Goal: Information Seeking & Learning: Check status

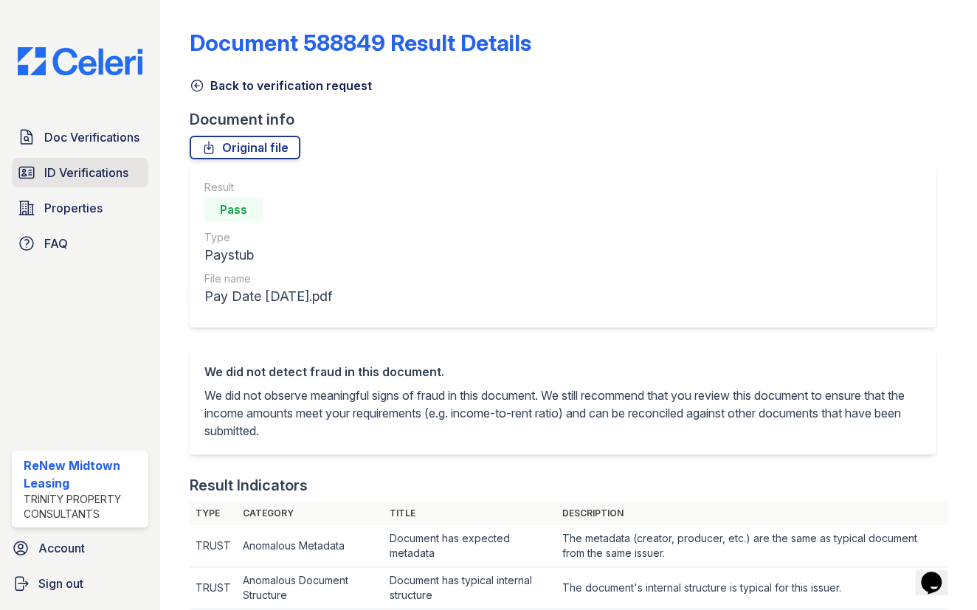
scroll to position [402, 0]
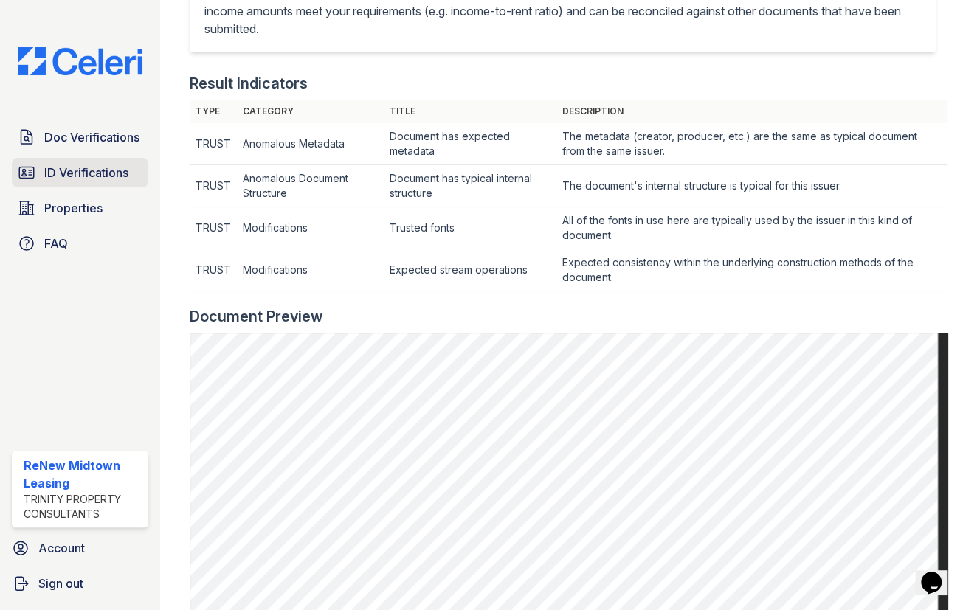
drag, startPoint x: 103, startPoint y: 176, endPoint x: 111, endPoint y: 168, distance: 10.4
click at [103, 175] on span "ID Verifications" at bounding box center [86, 173] width 84 height 18
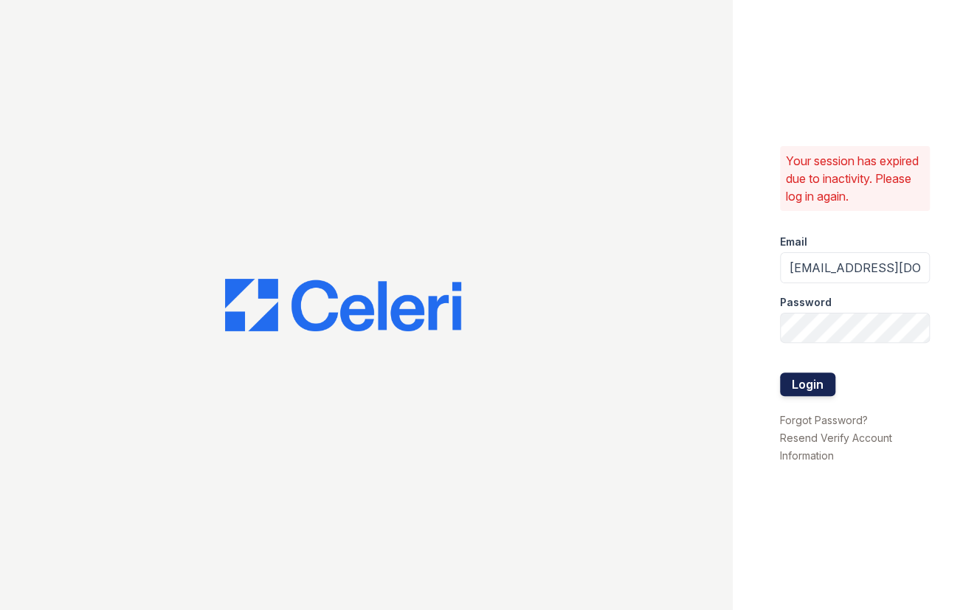
click at [801, 379] on button "Login" at bounding box center [807, 385] width 55 height 24
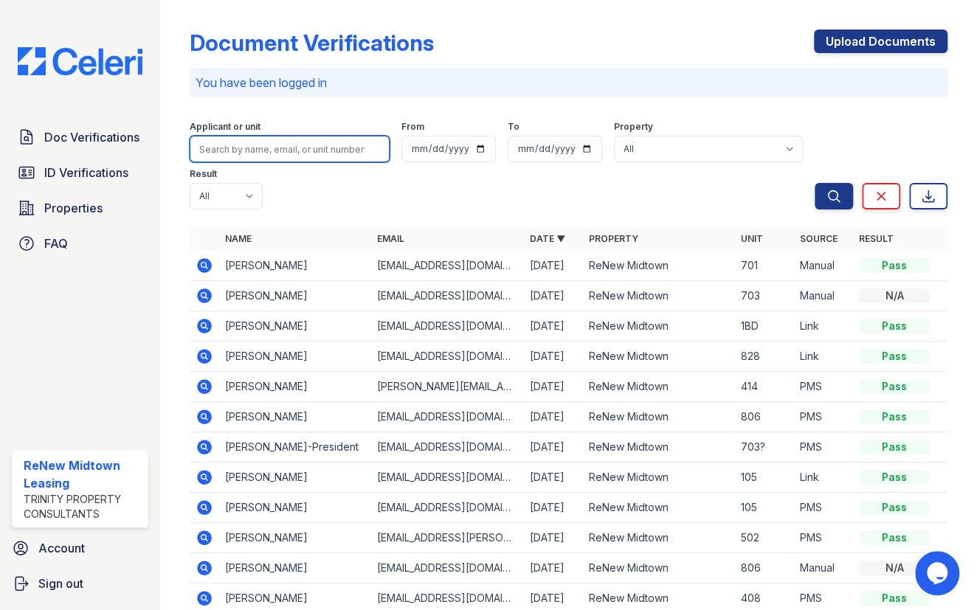
click at [265, 151] on input "search" at bounding box center [290, 149] width 201 height 27
type input "[PERSON_NAME]"
click at [815, 183] on button "Search" at bounding box center [834, 196] width 38 height 27
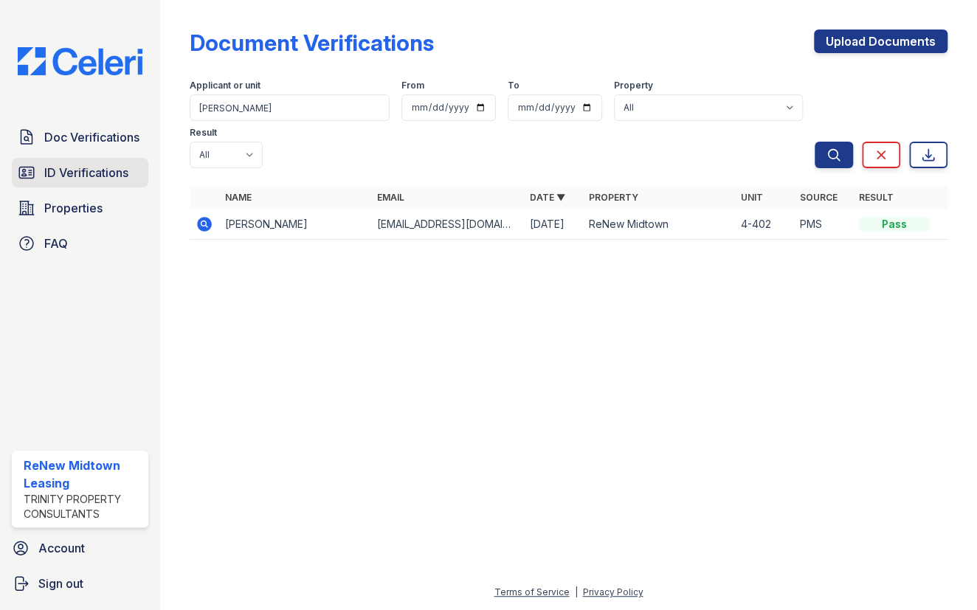
click at [82, 171] on span "ID Verifications" at bounding box center [86, 173] width 84 height 18
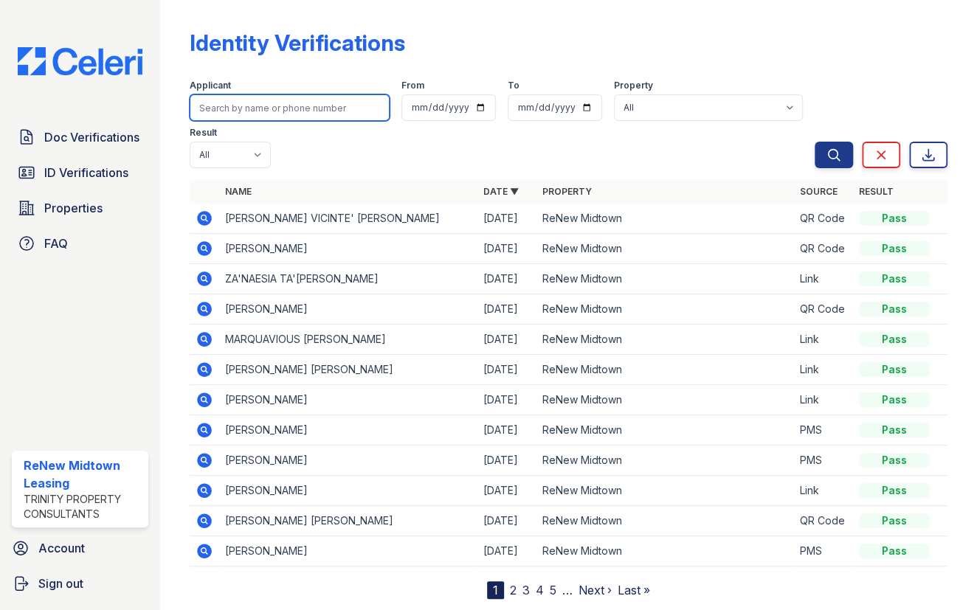
click at [230, 111] on input "search" at bounding box center [290, 107] width 201 height 27
type input "lakita"
click at [815, 142] on button "Search" at bounding box center [834, 155] width 38 height 27
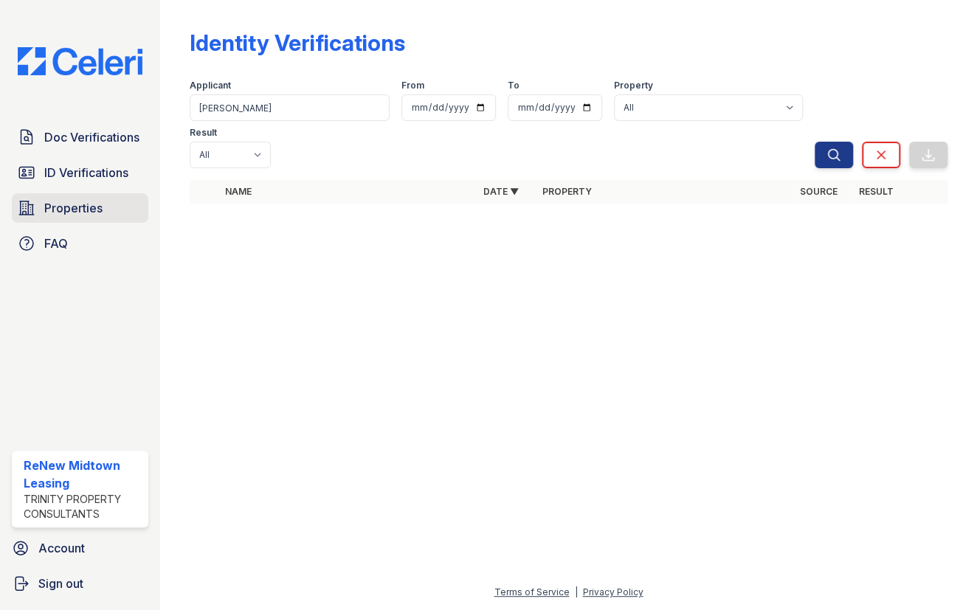
click at [100, 209] on span "Properties" at bounding box center [73, 208] width 58 height 18
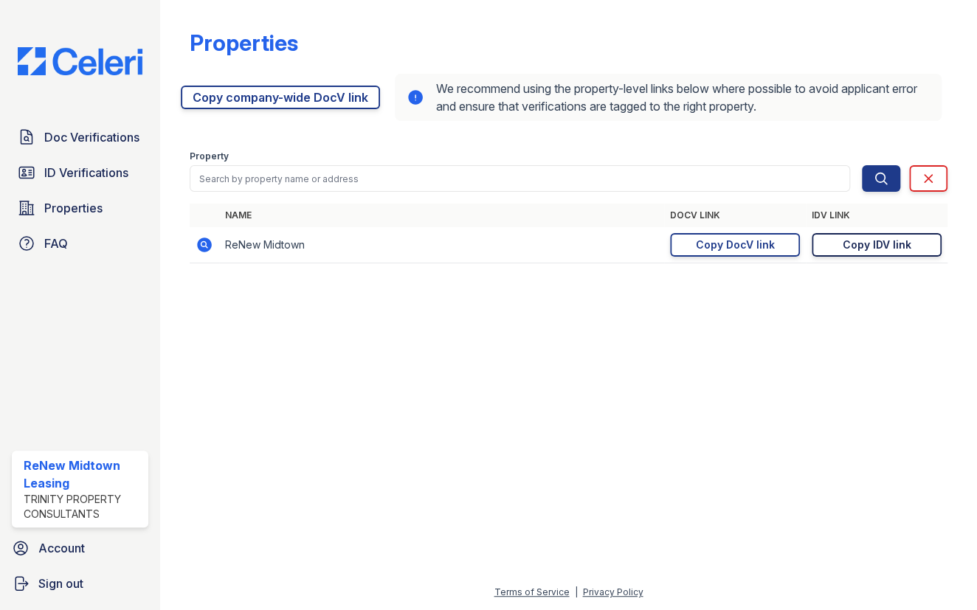
click at [863, 243] on div "Copy IDV link" at bounding box center [877, 245] width 69 height 15
click at [78, 168] on span "ID Verifications" at bounding box center [86, 173] width 84 height 18
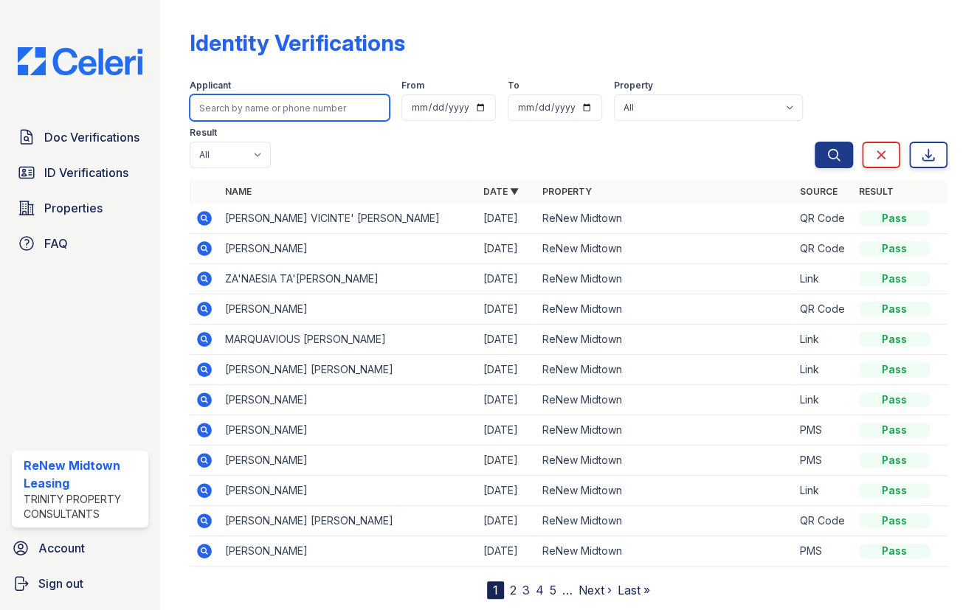
click at [290, 100] on input "search" at bounding box center [290, 107] width 201 height 27
type input "darren"
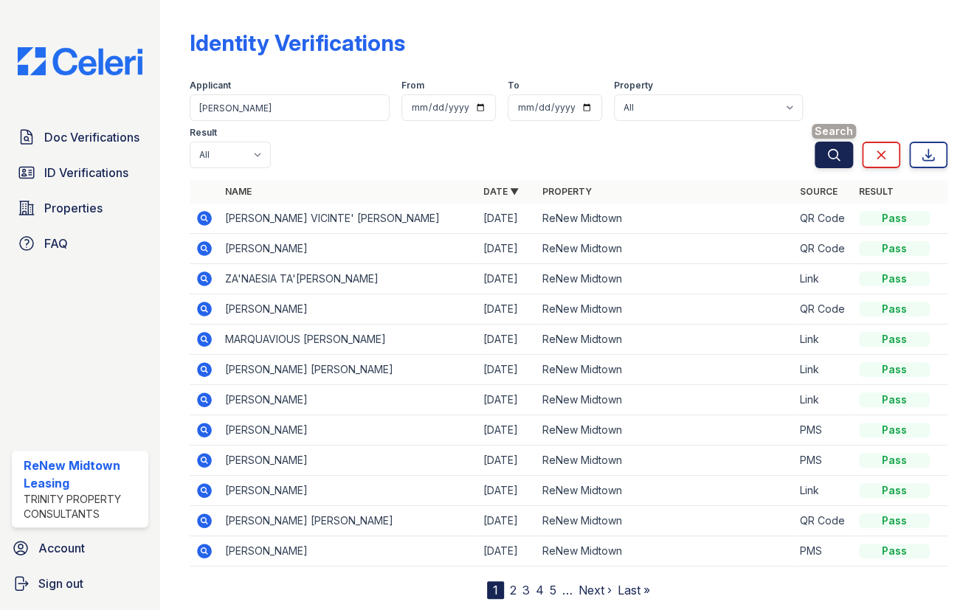
click at [815, 156] on button "Search" at bounding box center [834, 155] width 38 height 27
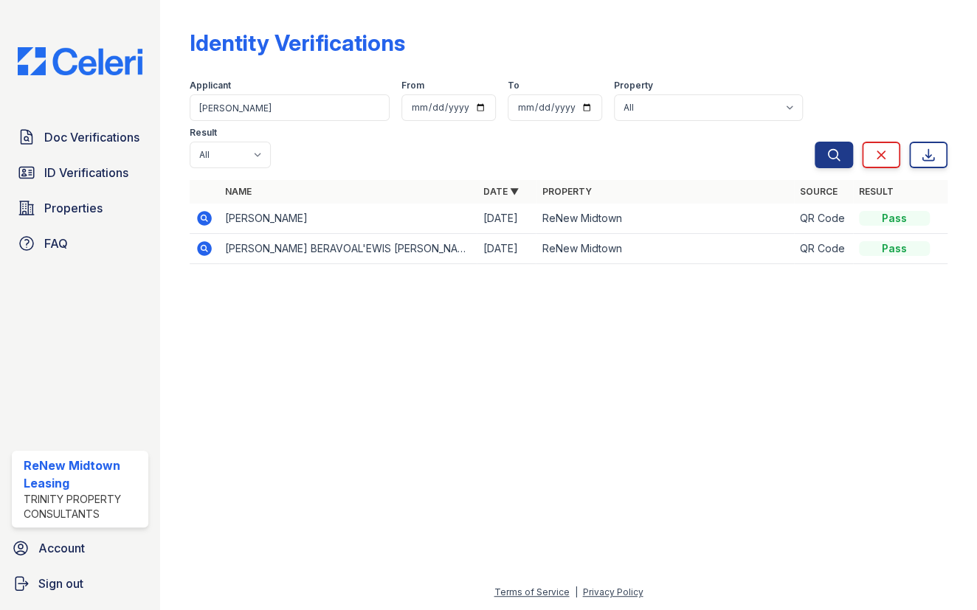
click at [199, 221] on icon at bounding box center [204, 218] width 15 height 15
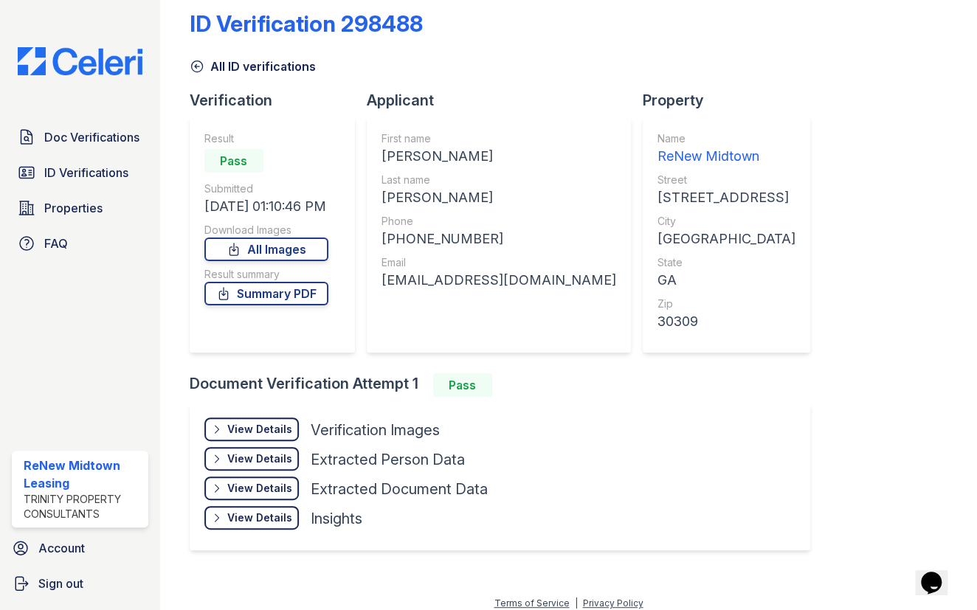
scroll to position [29, 0]
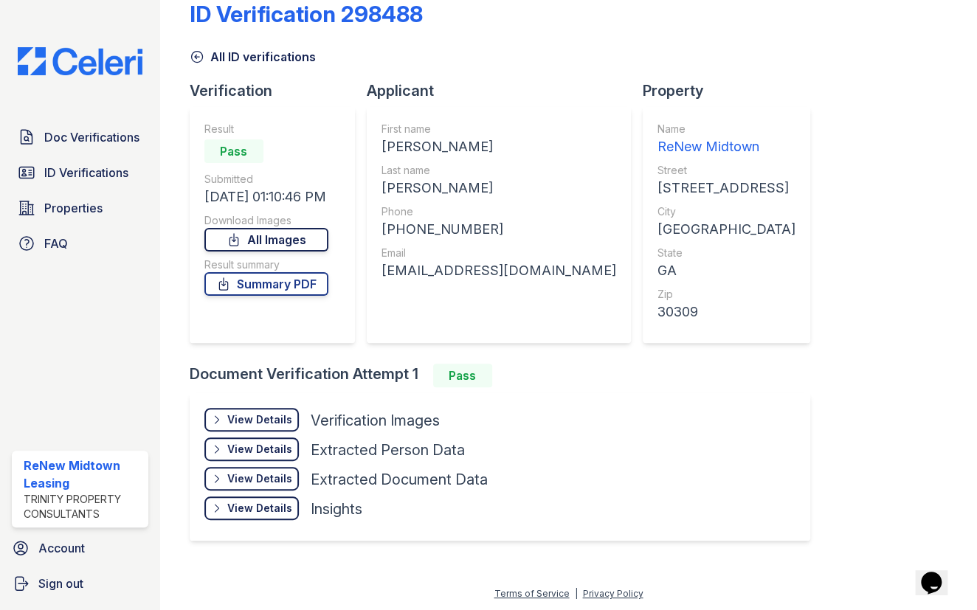
click at [255, 235] on link "All Images" at bounding box center [266, 240] width 124 height 24
click at [258, 283] on link "Summary PDF" at bounding box center [266, 284] width 124 height 24
click at [275, 238] on link "All Images" at bounding box center [266, 240] width 124 height 24
click at [280, 292] on link "Summary PDF" at bounding box center [266, 284] width 124 height 24
